Goal: Check status

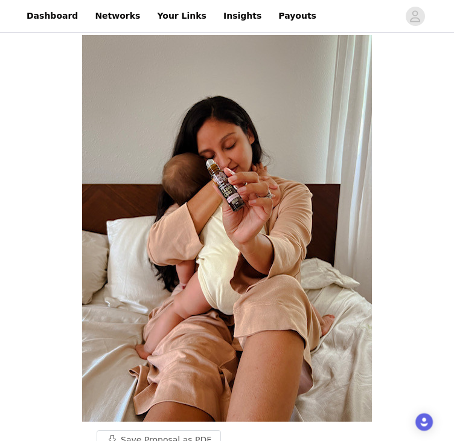
scroll to position [591, 0]
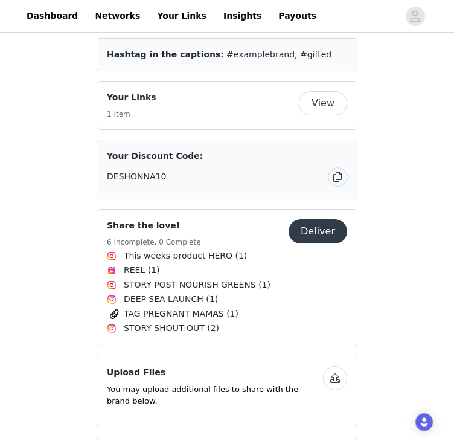
click at [65, 257] on div "Save Proposal as PDF Back Activated SPRIGS CREATORS Do you love creating conten…" at bounding box center [227, 100] width 454 height 1312
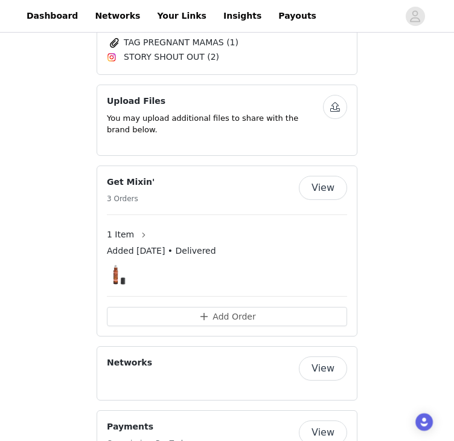
scroll to position [863, 0]
click at [338, 176] on button "View" at bounding box center [323, 188] width 48 height 24
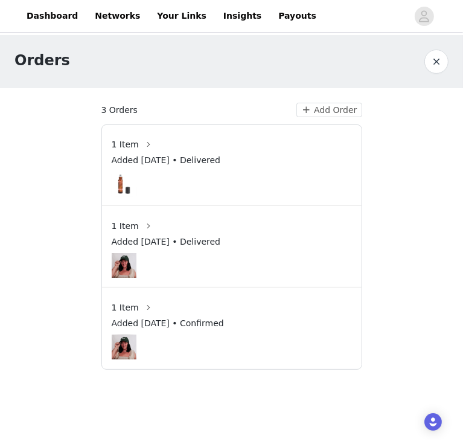
click at [443, 59] on button "button" at bounding box center [437, 62] width 24 height 24
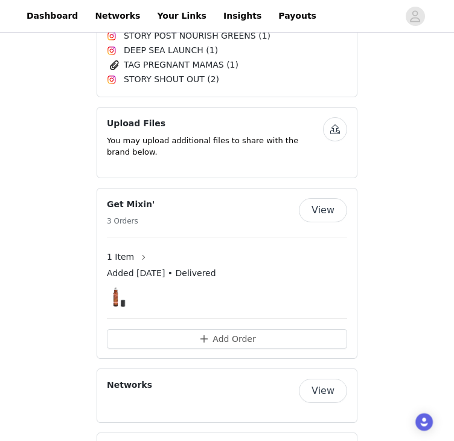
scroll to position [880, 0]
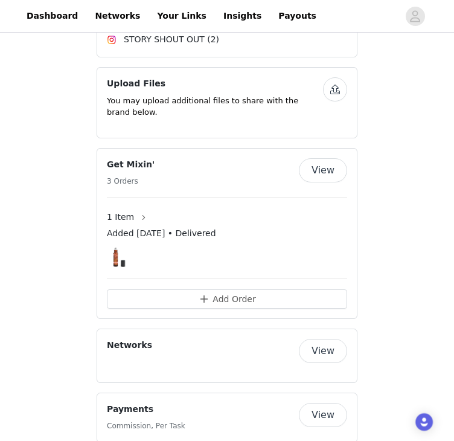
click at [326, 403] on button "View" at bounding box center [323, 415] width 48 height 24
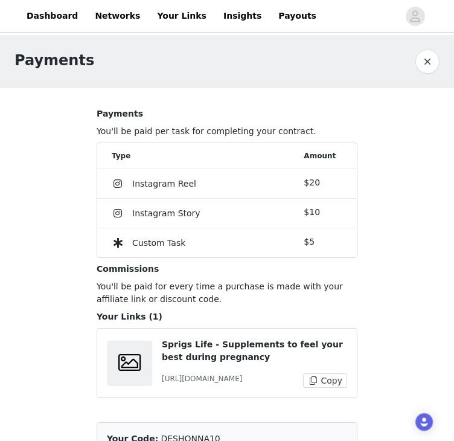
click at [428, 55] on button "button" at bounding box center [428, 62] width 24 height 24
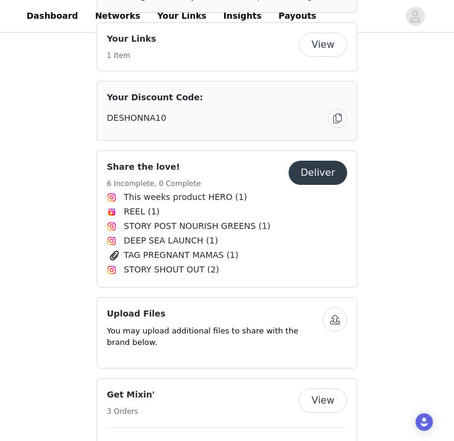
scroll to position [648, 0]
